Goal: Navigation & Orientation: Find specific page/section

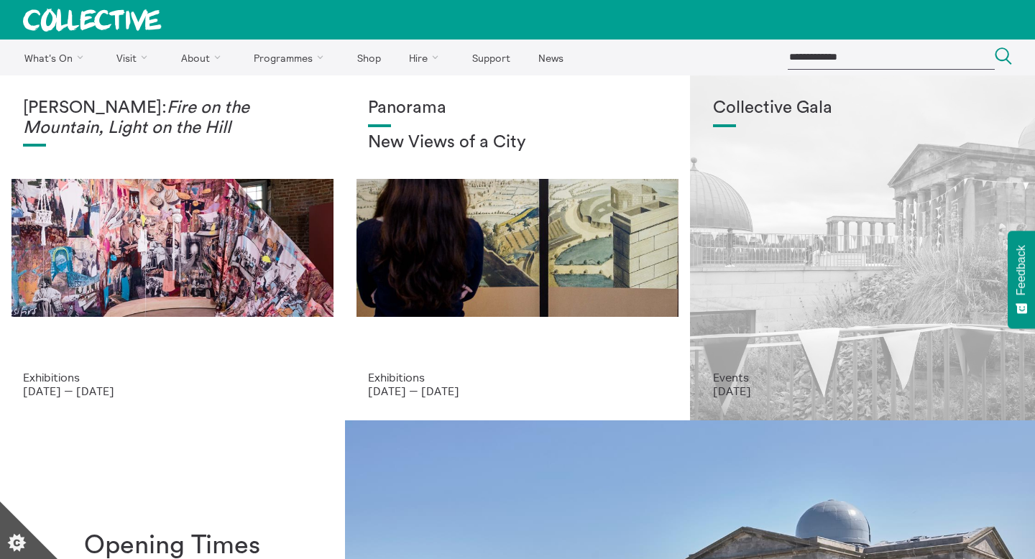
click at [797, 280] on div "Collective Gala" at bounding box center [862, 234] width 299 height 272
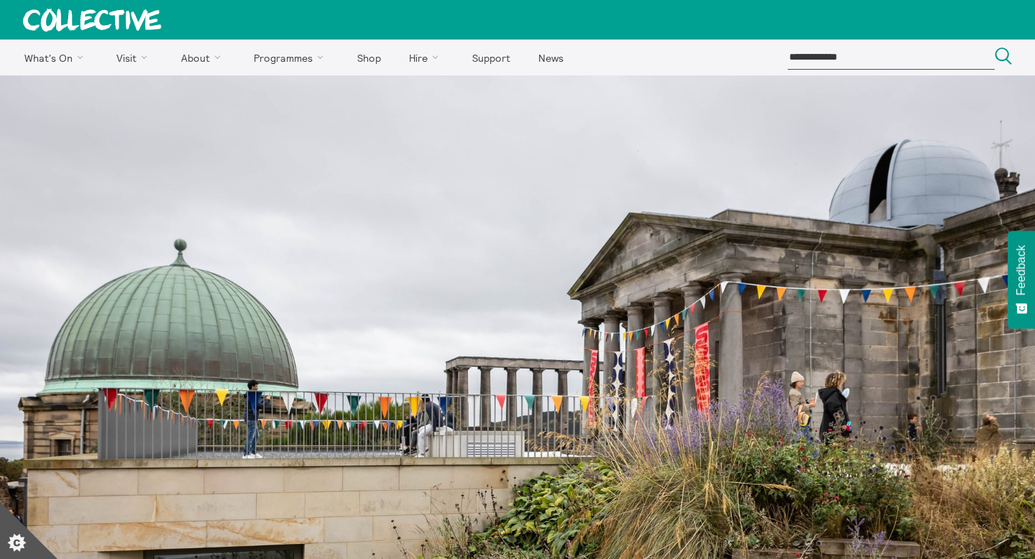
click at [73, 9] on icon at bounding box center [92, 20] width 139 height 23
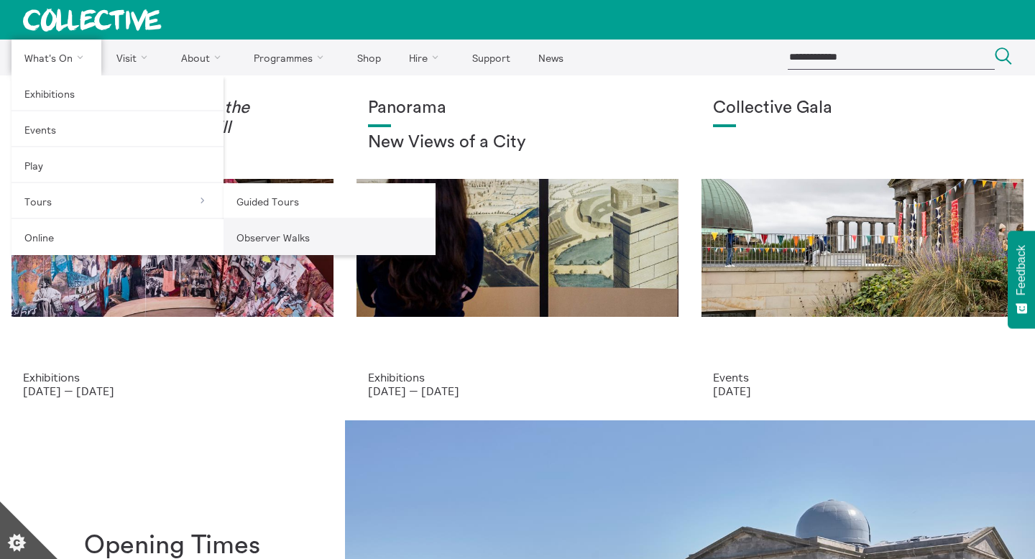
click at [307, 230] on link "Observer Walks" at bounding box center [330, 237] width 212 height 36
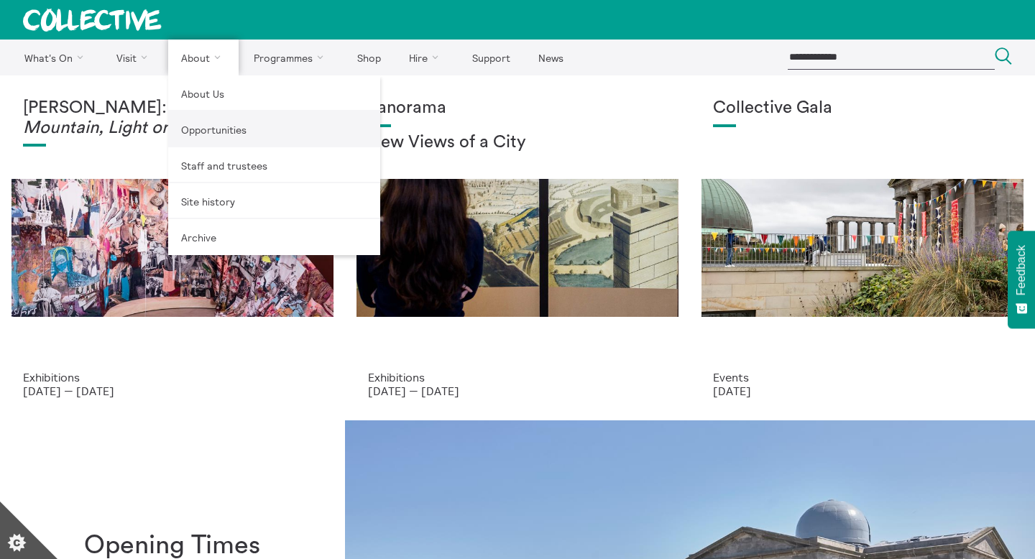
click at [230, 129] on link "Opportunities" at bounding box center [274, 129] width 212 height 36
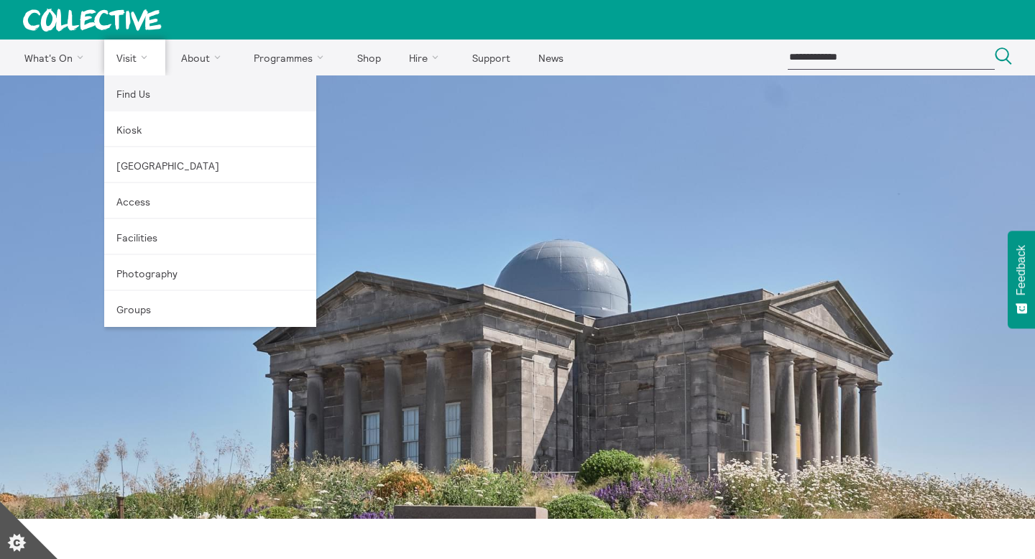
click at [131, 93] on link "Find Us" at bounding box center [210, 93] width 212 height 36
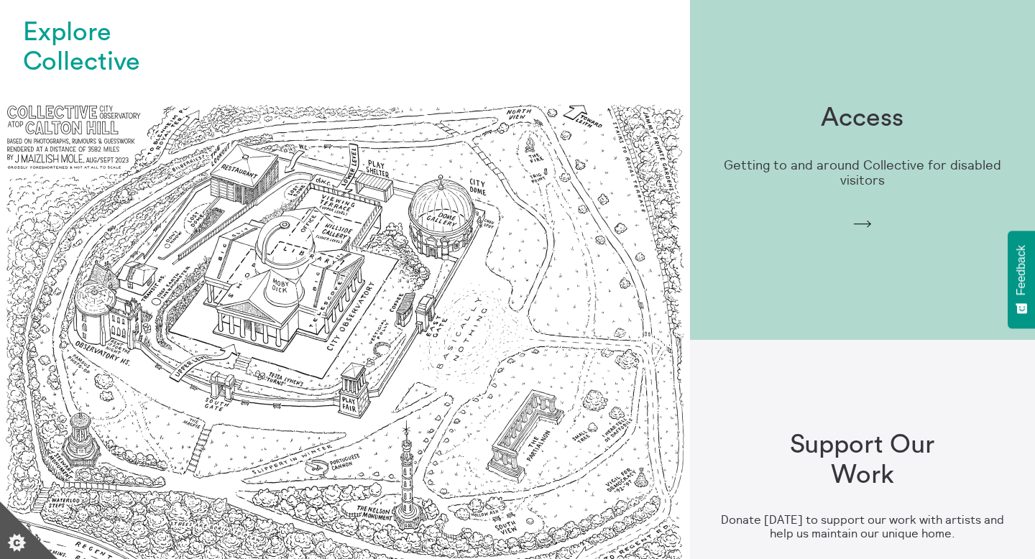
scroll to position [1085, 0]
